Goal: Task Accomplishment & Management: Complete application form

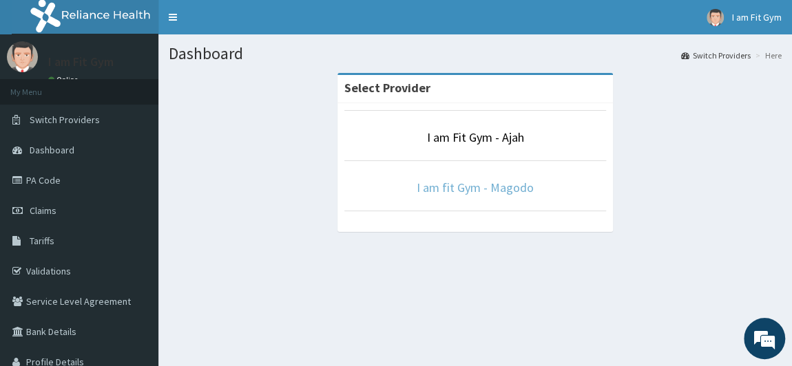
click at [449, 185] on link "I am fit Gym - Magodo" at bounding box center [475, 188] width 117 height 16
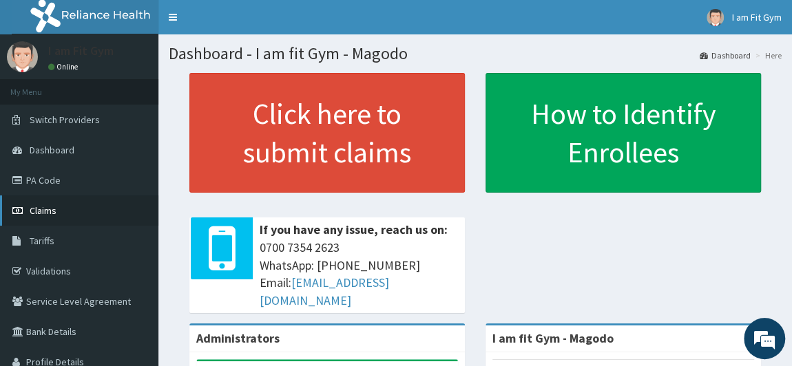
click at [62, 211] on link "Claims" at bounding box center [79, 211] width 158 height 30
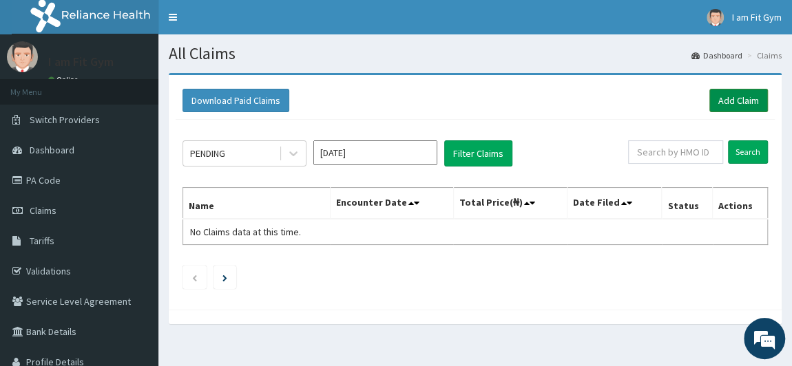
click at [733, 97] on link "Add Claim" at bounding box center [738, 100] width 59 height 23
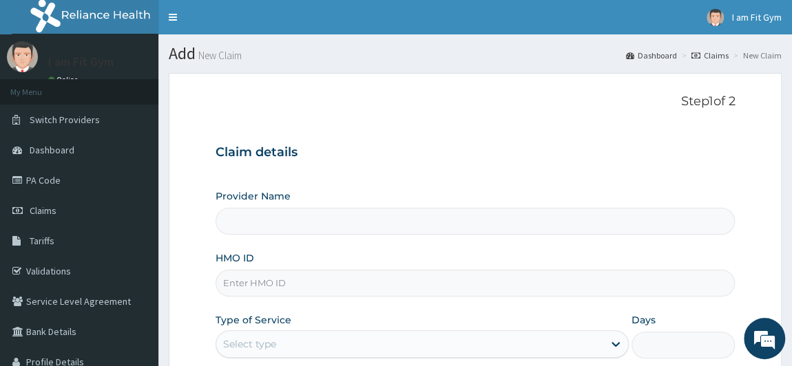
type input "I am fit Gym - Magodo"
type input "1"
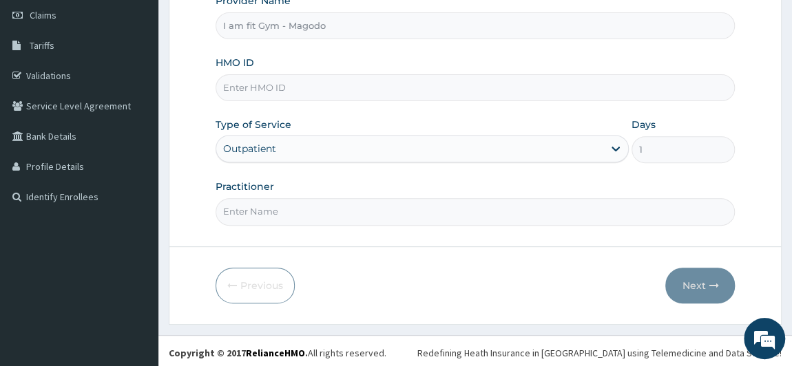
click at [325, 80] on input "HMO ID" at bounding box center [476, 87] width 520 height 27
type input "BZC/10002/A"
click at [282, 206] on input "Practitioner" at bounding box center [476, 211] width 520 height 27
type input "RAZZIEKUD"
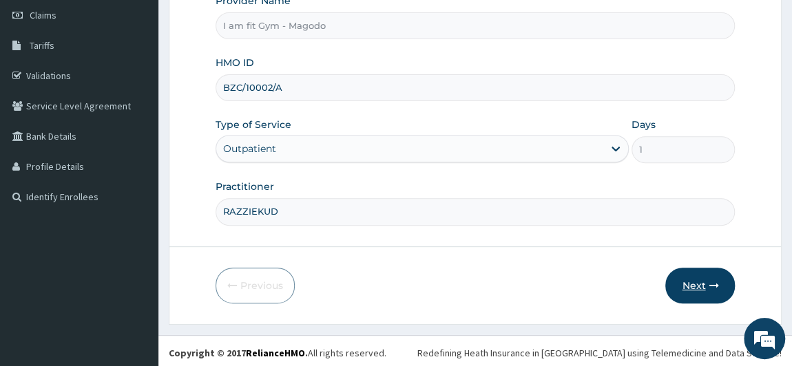
click at [697, 282] on button "Next" at bounding box center [700, 286] width 70 height 36
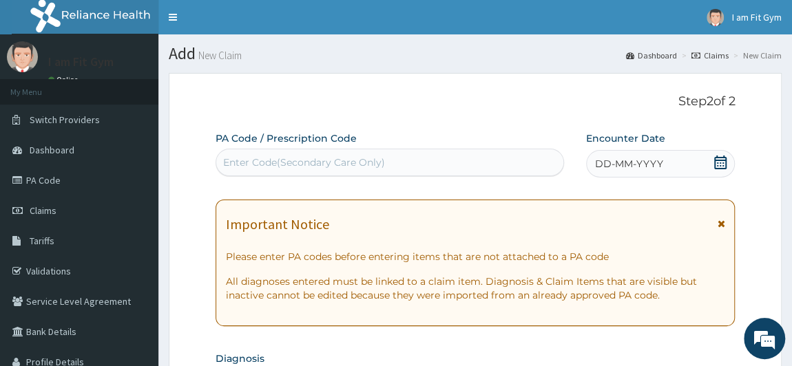
click at [714, 158] on icon at bounding box center [720, 163] width 14 height 14
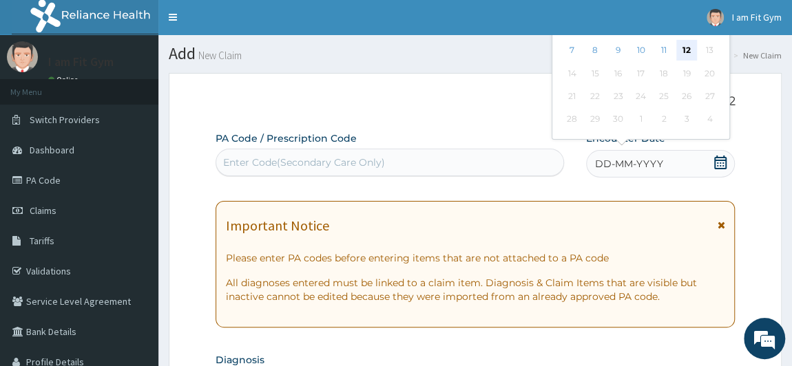
click at [683, 52] on div "12" at bounding box center [686, 51] width 21 height 21
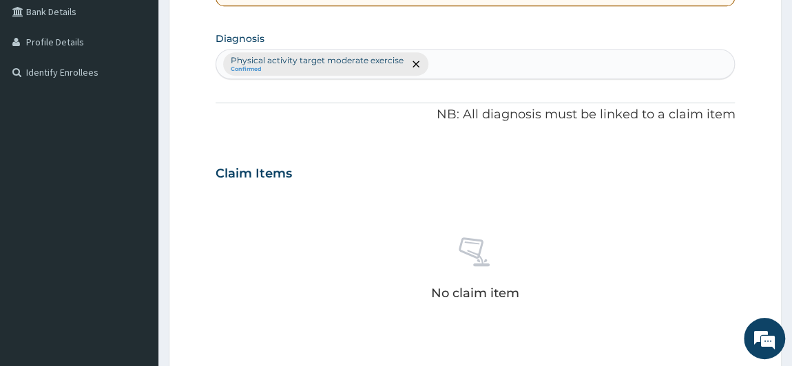
scroll to position [624, 0]
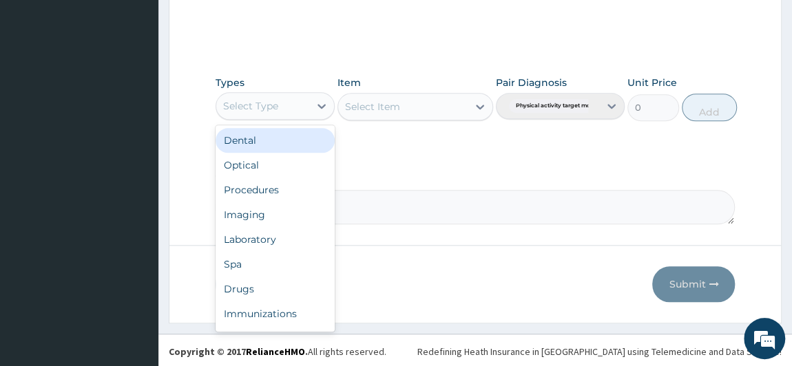
click at [294, 101] on div "Select Type" at bounding box center [263, 106] width 94 height 22
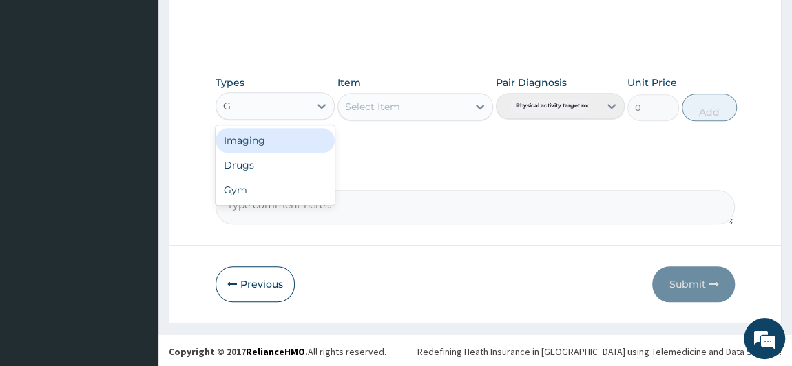
type input "GY"
click at [290, 136] on div "Gym" at bounding box center [276, 140] width 120 height 25
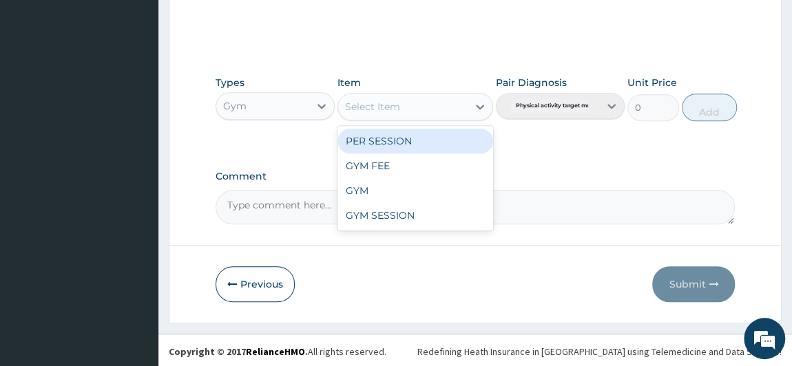
click at [379, 100] on div "Select Item" at bounding box center [372, 107] width 55 height 14
click at [376, 134] on div "PER SESSION" at bounding box center [415, 141] width 156 height 25
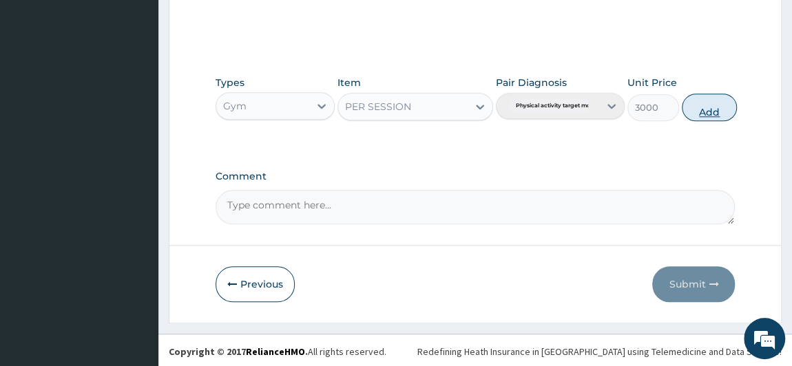
click at [701, 107] on button "Add" at bounding box center [709, 108] width 55 height 28
type input "0"
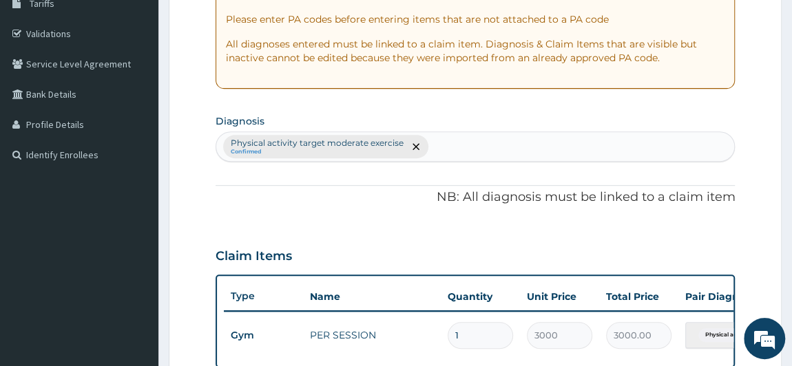
scroll to position [0, 0]
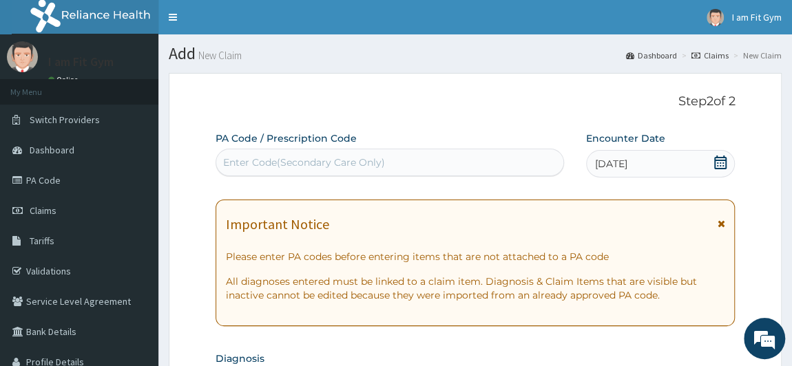
click at [348, 162] on div "Enter Code(Secondary Care Only)" at bounding box center [304, 163] width 162 height 14
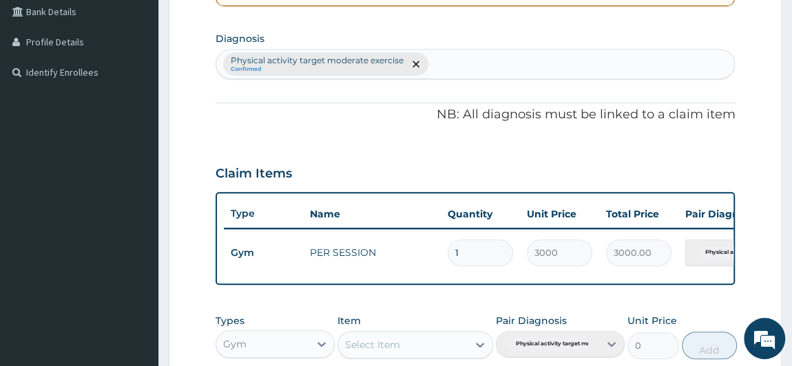
scroll to position [567, 0]
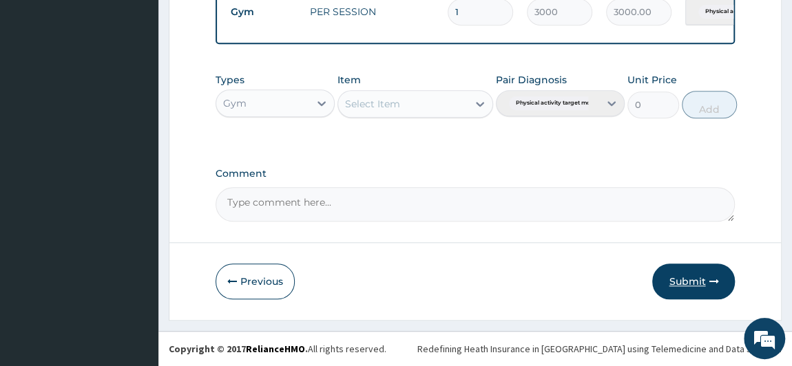
type input "PA/B6A928"
click at [699, 275] on button "Submit" at bounding box center [693, 282] width 83 height 36
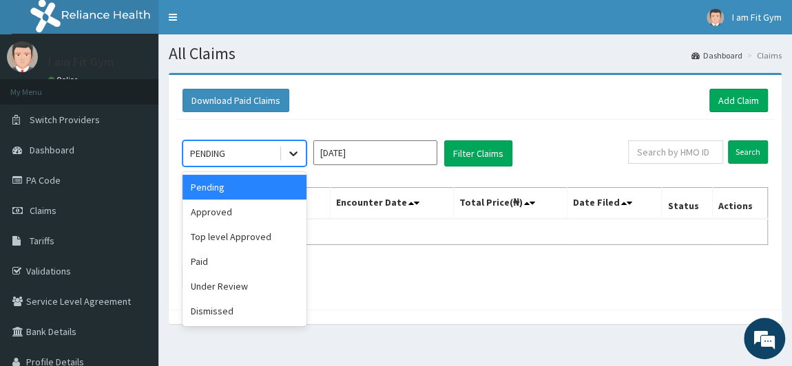
click at [283, 150] on div at bounding box center [293, 153] width 25 height 25
click at [245, 222] on div "Approved" at bounding box center [244, 212] width 124 height 25
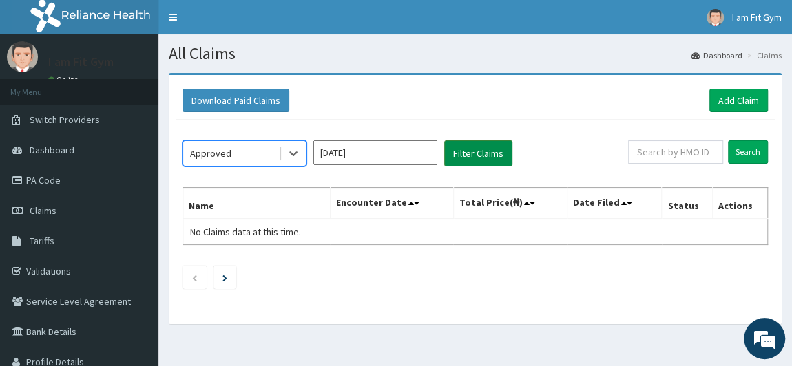
click at [474, 152] on button "Filter Claims" at bounding box center [478, 153] width 68 height 26
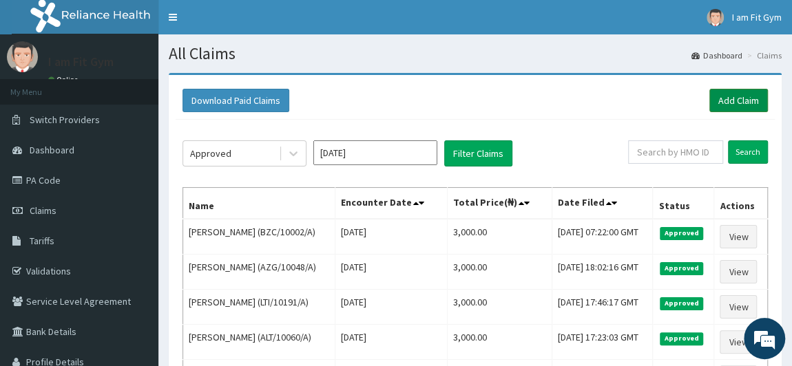
click at [743, 92] on link "Add Claim" at bounding box center [738, 100] width 59 height 23
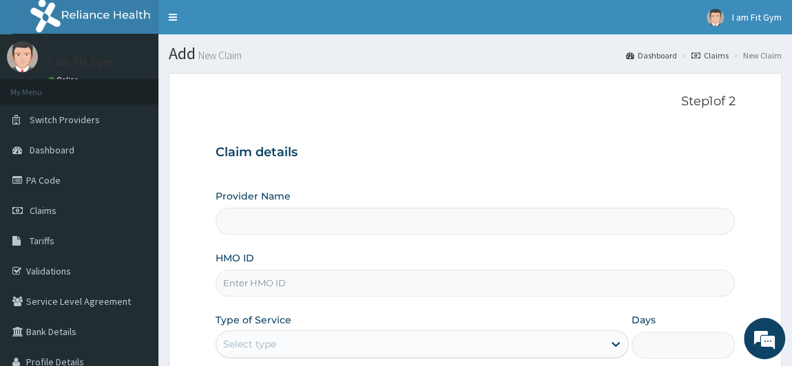
type input "I am fit Gym - Magodo"
type input "1"
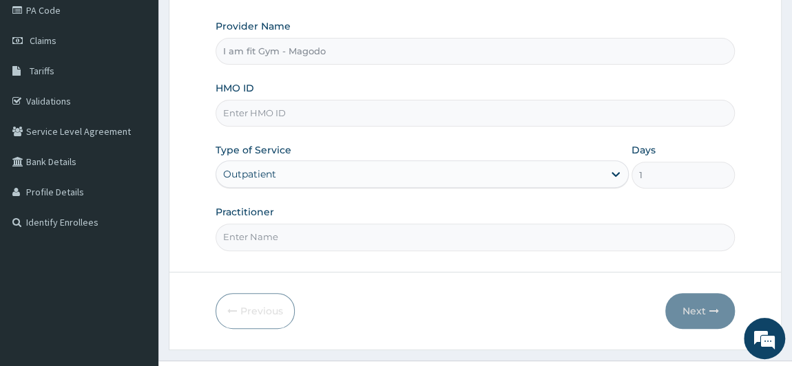
scroll to position [171, 0]
click at [298, 240] on input "Practitioner" at bounding box center [476, 235] width 520 height 27
type input "RAZZIEKUD"
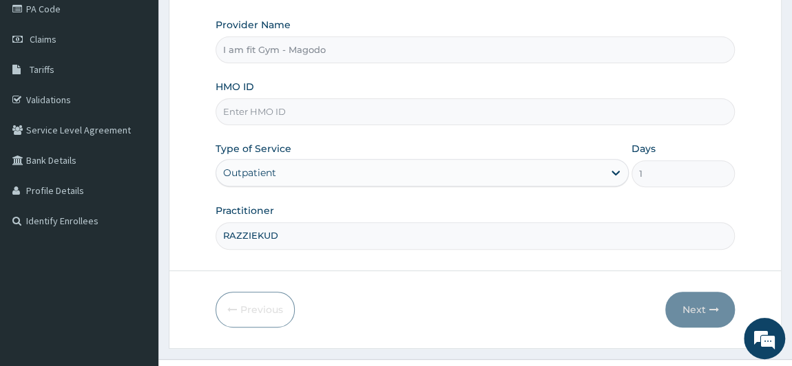
click at [278, 107] on input "HMO ID" at bounding box center [476, 111] width 520 height 27
type input "FRL/10041/A"
click at [700, 300] on button "Next" at bounding box center [700, 310] width 70 height 36
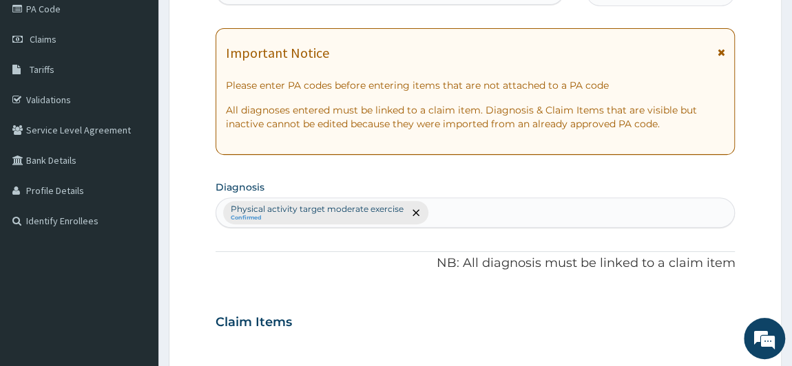
scroll to position [492, 0]
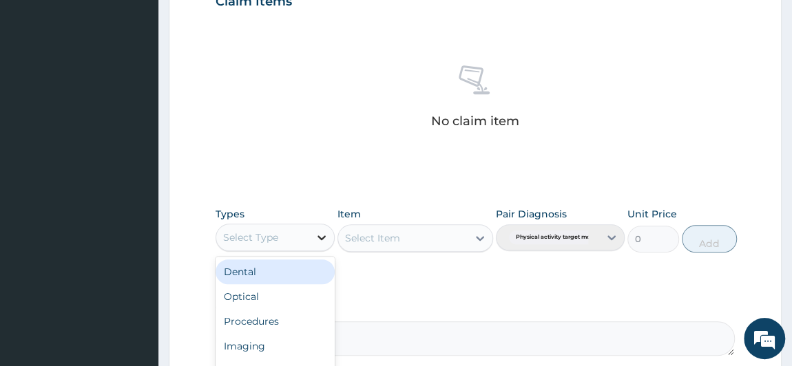
click at [312, 238] on div at bounding box center [321, 237] width 25 height 25
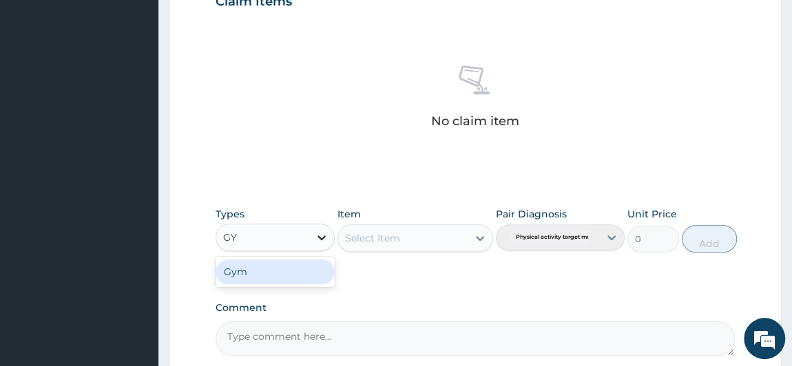
type input "GYM"
click at [266, 265] on div "Gym" at bounding box center [276, 272] width 120 height 25
click at [388, 238] on div "Select Item" at bounding box center [372, 238] width 55 height 14
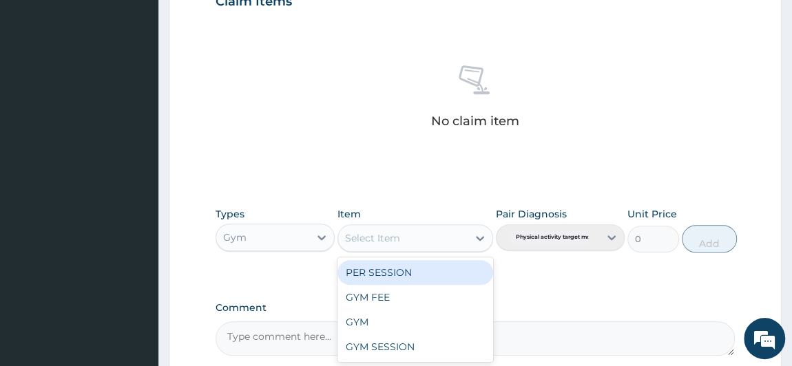
click at [385, 269] on div "PER SESSION" at bounding box center [415, 272] width 156 height 25
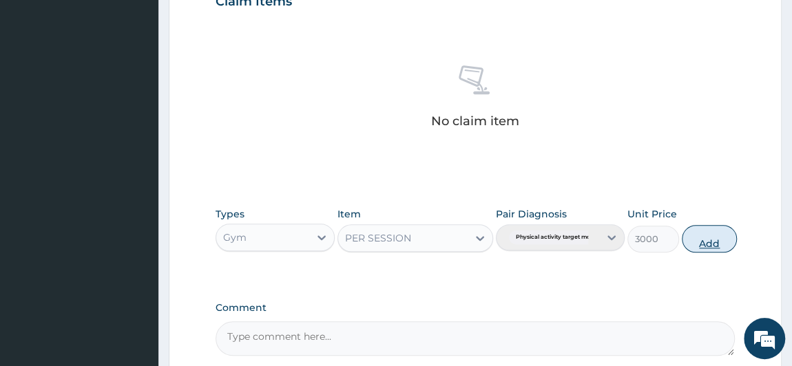
click at [700, 231] on button "Add" at bounding box center [709, 239] width 55 height 28
type input "0"
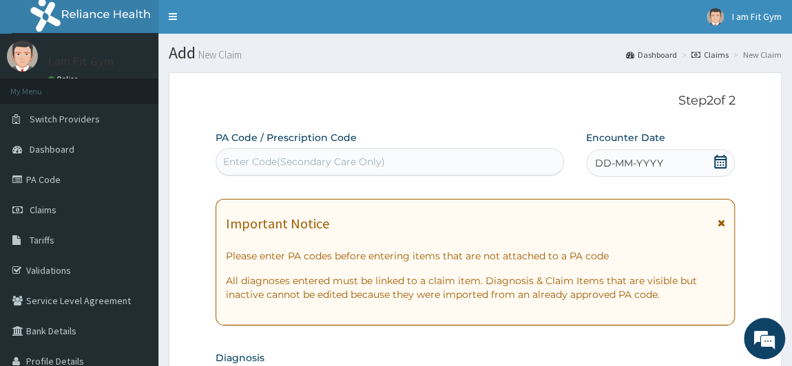
scroll to position [0, 0]
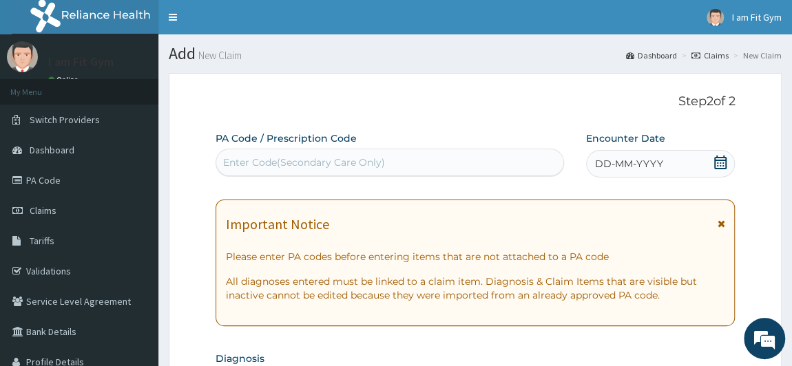
click at [651, 164] on span "DD-MM-YYYY" at bounding box center [629, 164] width 68 height 14
click at [298, 166] on div "Enter Code(Secondary Care Only)" at bounding box center [304, 163] width 162 height 14
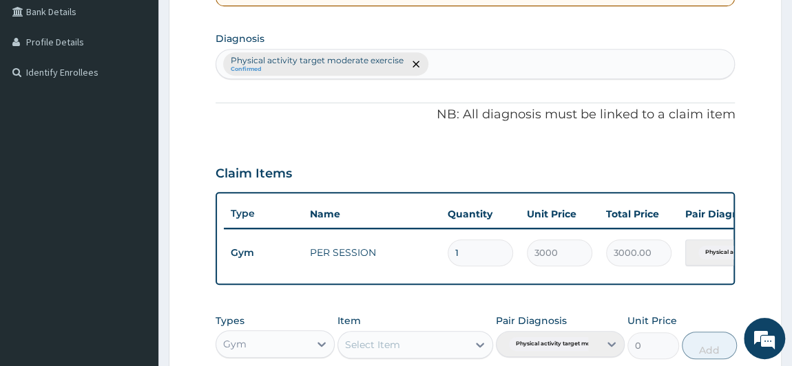
scroll to position [567, 0]
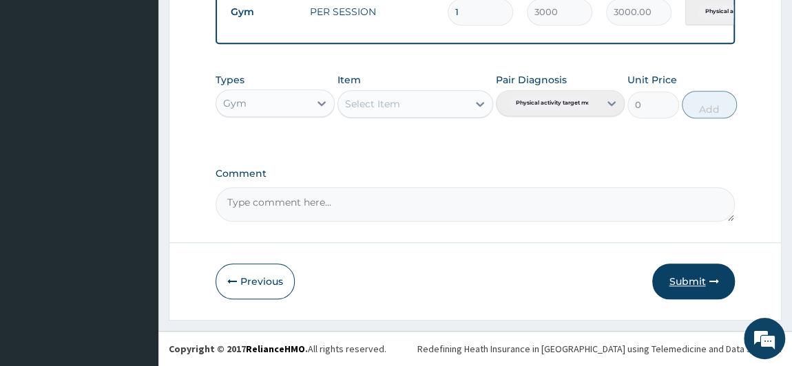
type input "PA/91CCFB"
click at [691, 284] on button "Submit" at bounding box center [693, 282] width 83 height 36
